Goal: Task Accomplishment & Management: Use online tool/utility

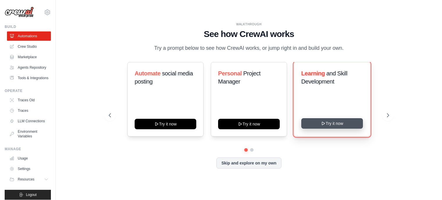
click at [339, 128] on button "Try it now" at bounding box center [332, 123] width 62 height 10
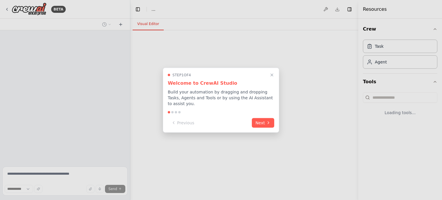
select select "****"
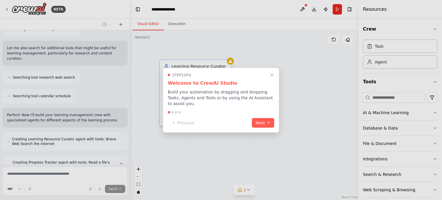
scroll to position [109, 0]
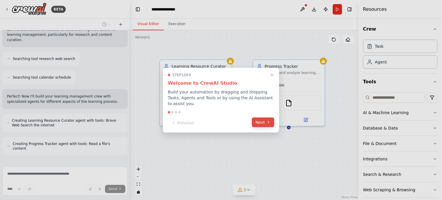
click at [265, 122] on button "Next" at bounding box center [263, 122] width 22 height 10
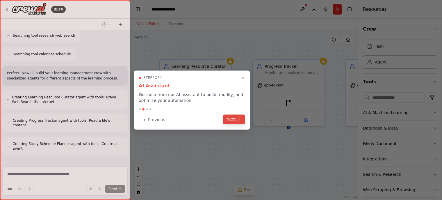
scroll to position [128, 0]
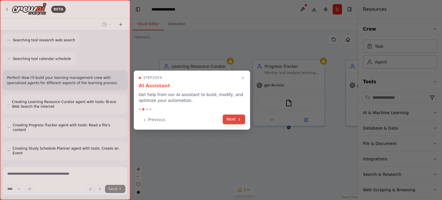
click at [234, 121] on button "Next" at bounding box center [234, 119] width 22 height 10
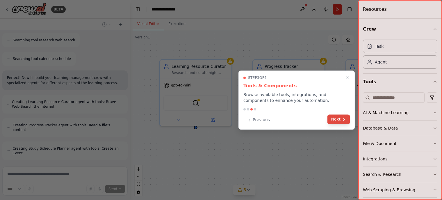
scroll to position [151, 0]
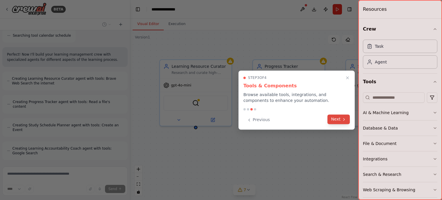
click at [334, 120] on button "Next" at bounding box center [338, 119] width 22 height 10
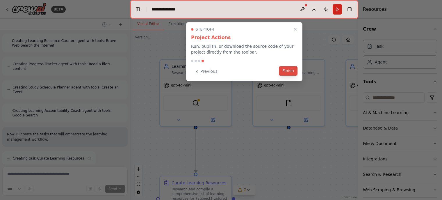
scroll to position [194, 0]
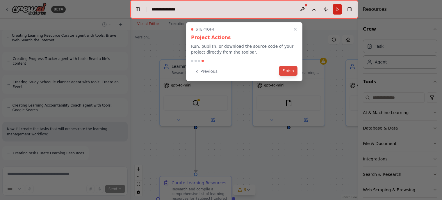
click at [285, 71] on button "Finish" at bounding box center [288, 71] width 19 height 10
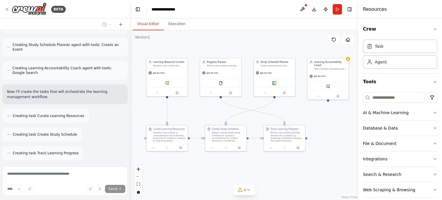
scroll to position [250, 0]
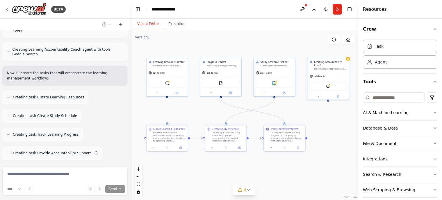
drag, startPoint x: 257, startPoint y: 142, endPoint x: 200, endPoint y: 105, distance: 67.9
click at [200, 105] on div ".deletable-edge-delete-btn { width: 20px; height: 20px; border: 0px solid #ffff…" at bounding box center [244, 114] width 228 height 169
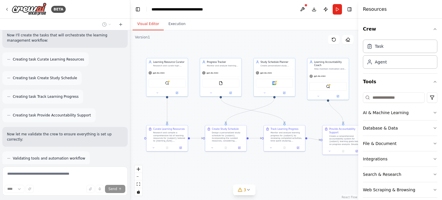
scroll to position [325, 0]
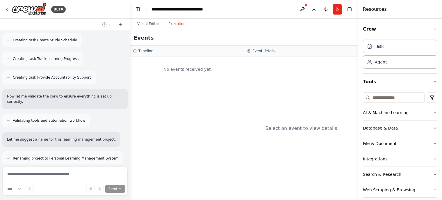
click at [175, 26] on button "Execution" at bounding box center [177, 24] width 26 height 12
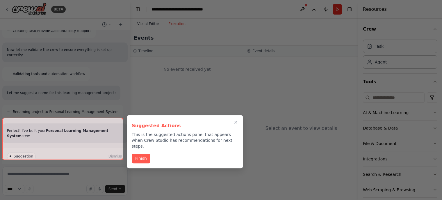
click at [149, 22] on div at bounding box center [221, 100] width 442 height 200
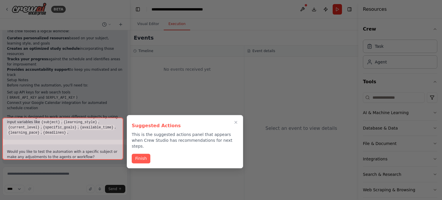
scroll to position [574, 0]
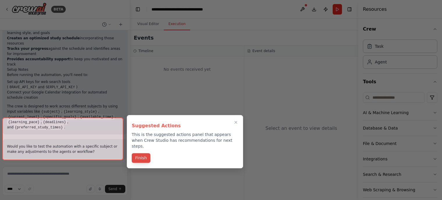
click at [140, 153] on button "Finish" at bounding box center [141, 158] width 19 height 10
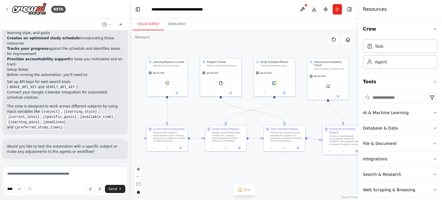
click at [150, 24] on button "Visual Editor" at bounding box center [148, 24] width 31 height 12
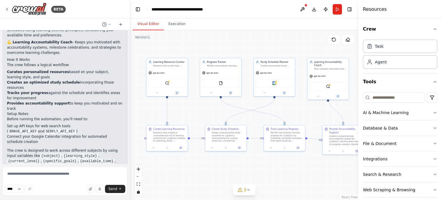
scroll to position [526, 0]
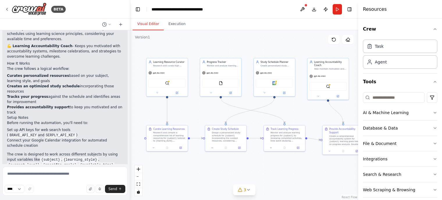
click at [38, 133] on code "BRAVE_API_KEY" at bounding box center [23, 135] width 30 height 5
copy li "BRAVE_API_KEY"
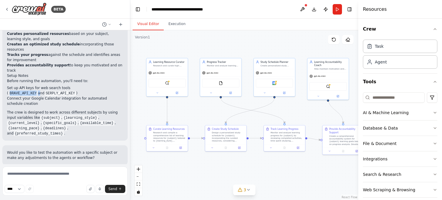
scroll to position [574, 0]
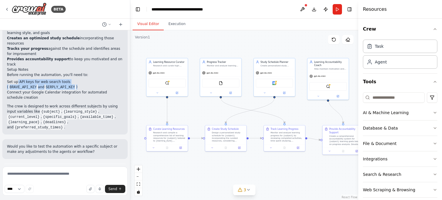
drag, startPoint x: 16, startPoint y: 41, endPoint x: 44, endPoint y: 45, distance: 27.9
click at [44, 79] on li "Set up API keys for web search tools ( BRAVE_API_KEY and SERPLY_API_KEY )" at bounding box center [65, 84] width 116 height 10
copy li "API keys for web search tools ( BRAVE_API_KEY and SERPLY_API_KEY )"
click at [34, 175] on textarea at bounding box center [64, 180] width 125 height 29
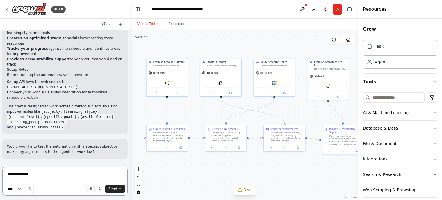
paste textarea "**********"
type textarea "**********"
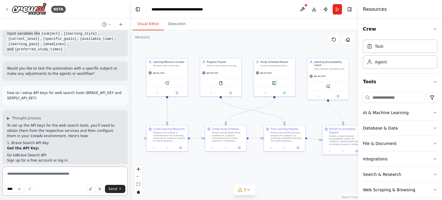
scroll to position [652, 0]
